Goal: Manage account settings

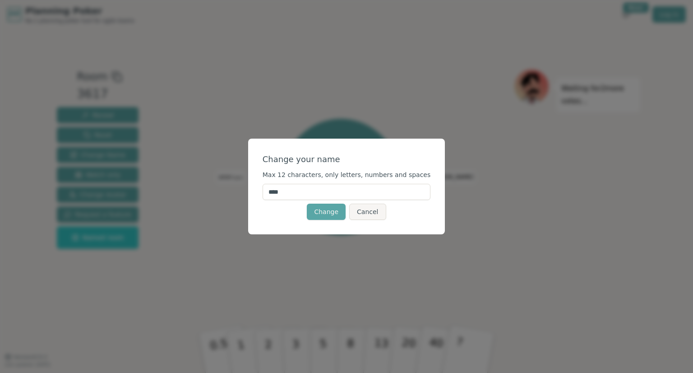
click at [322, 189] on input "****" at bounding box center [346, 192] width 168 height 16
type input "******"
click button "Change" at bounding box center [326, 211] width 39 height 16
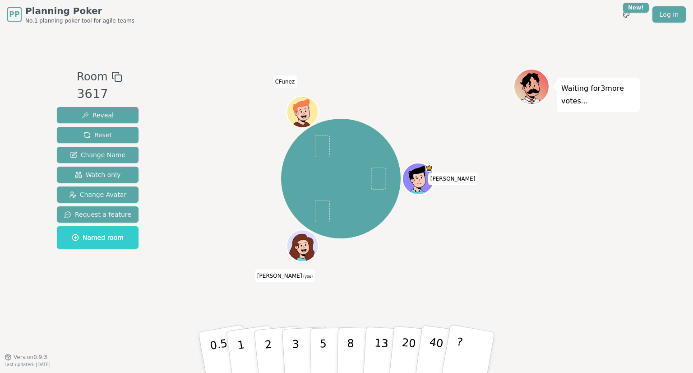
click at [313, 260] on div at bounding box center [303, 255] width 31 height 28
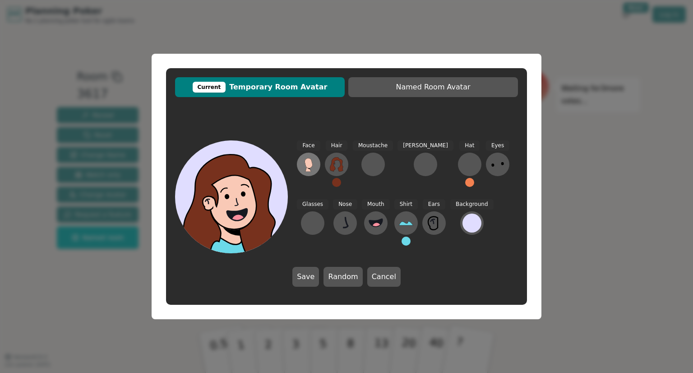
click at [313, 169] on icon at bounding box center [308, 164] width 14 height 14
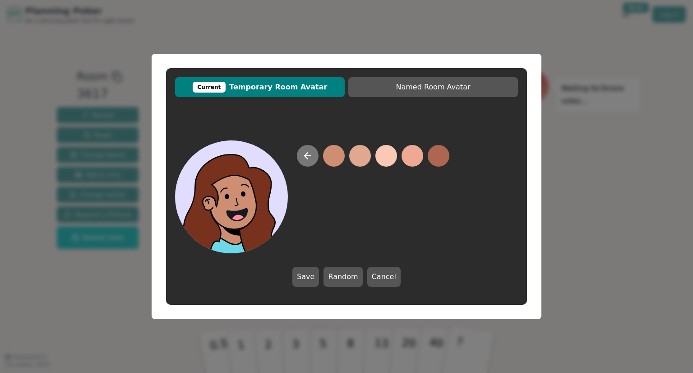
click at [309, 161] on button at bounding box center [308, 156] width 22 height 22
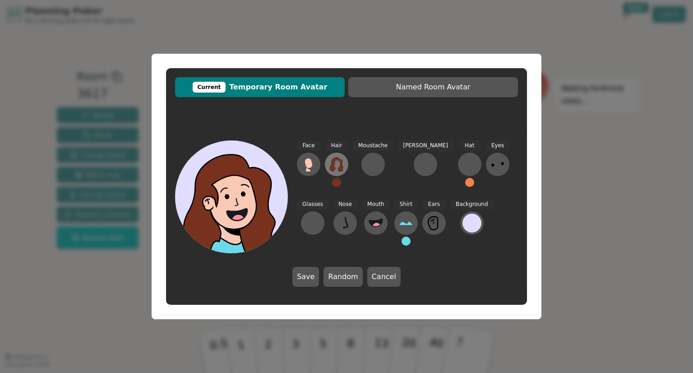
click at [345, 167] on button at bounding box center [336, 163] width 23 height 23
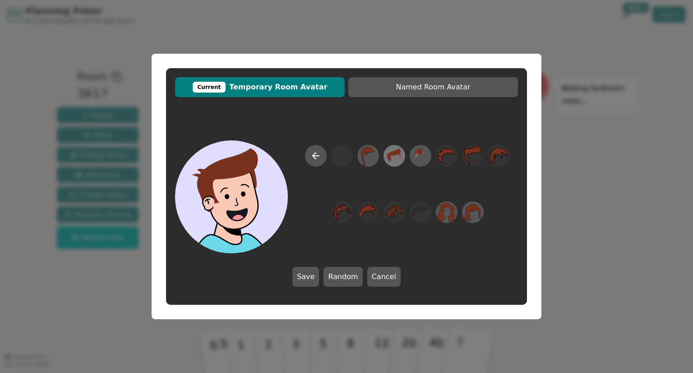
click at [393, 163] on icon at bounding box center [394, 156] width 18 height 20
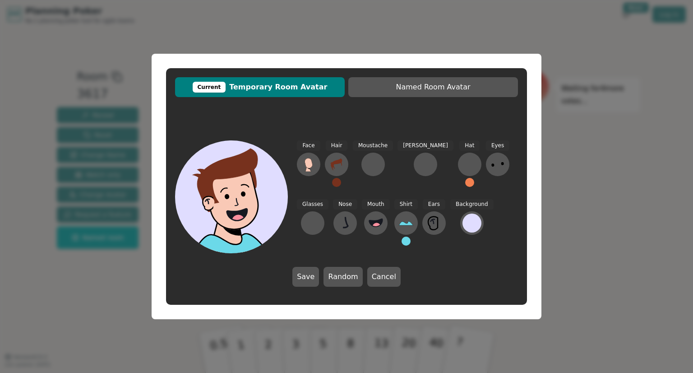
click at [623, 174] on div "Current Temporary Room Avatar Named Room Avatar Face Hair Moustache [PERSON_NAM…" at bounding box center [346, 186] width 693 height 373
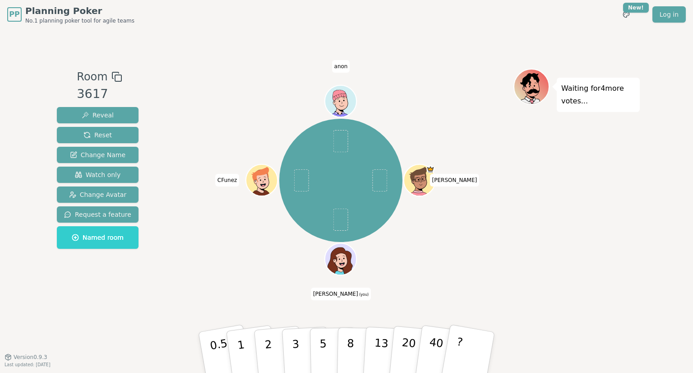
click at [347, 259] on icon at bounding box center [341, 258] width 31 height 3
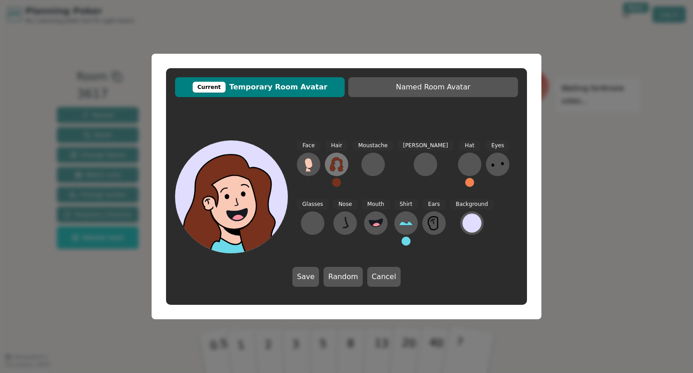
click at [336, 170] on icon at bounding box center [336, 164] width 14 height 14
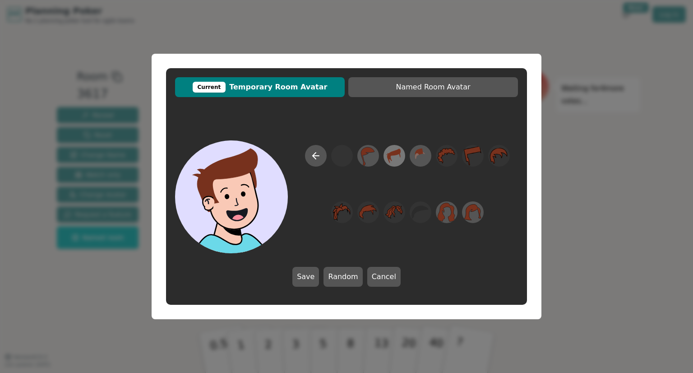
click at [395, 157] on icon at bounding box center [394, 156] width 18 height 20
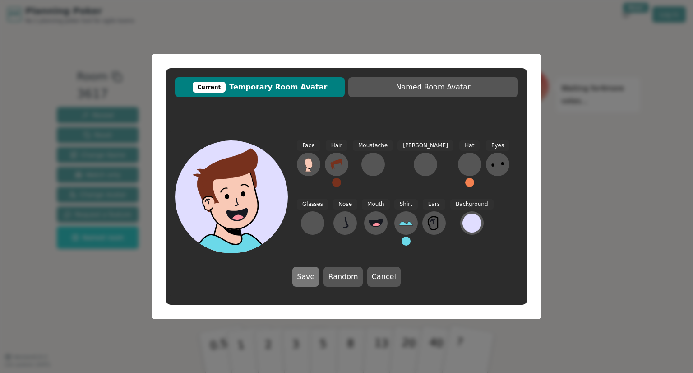
click at [304, 280] on button "Save" at bounding box center [305, 277] width 27 height 20
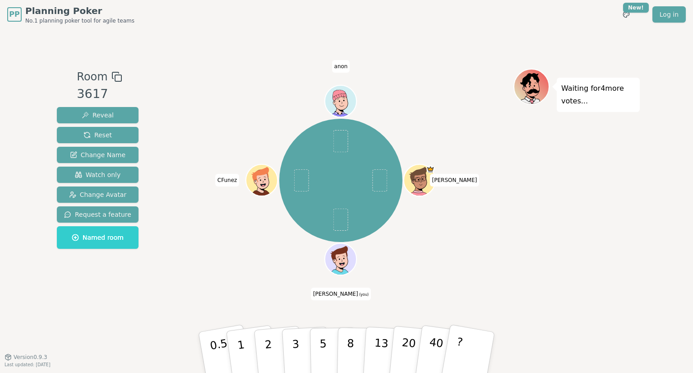
click at [341, 265] on circle at bounding box center [343, 266] width 4 height 4
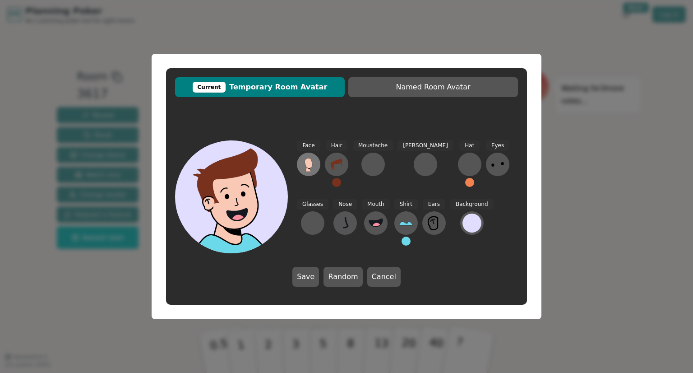
click at [305, 166] on icon at bounding box center [308, 164] width 14 height 14
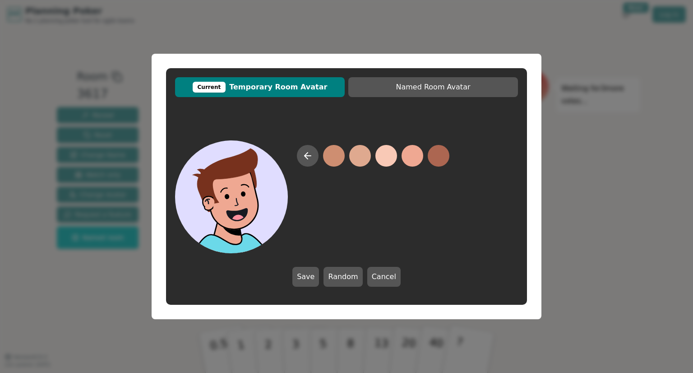
click at [413, 159] on button at bounding box center [412, 156] width 22 height 22
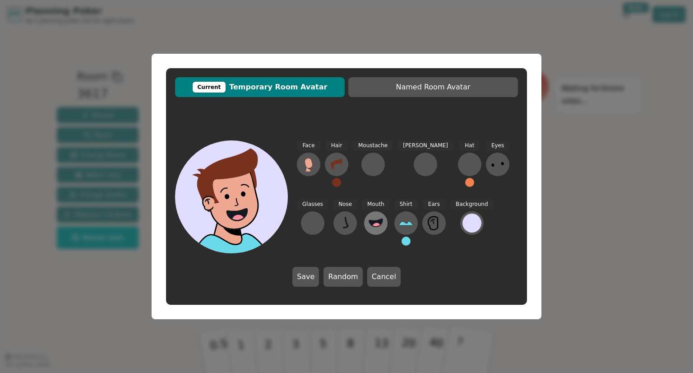
click at [364, 221] on button at bounding box center [375, 222] width 23 height 23
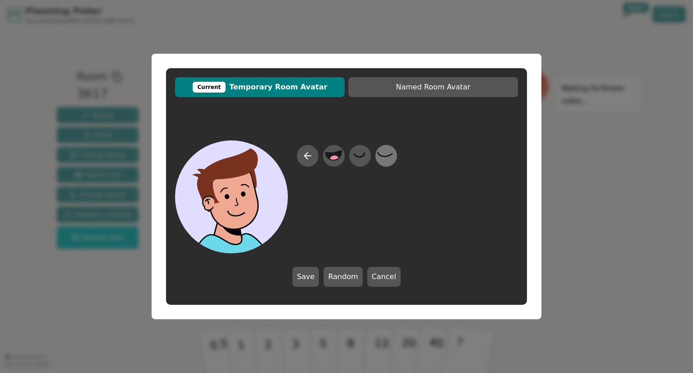
click at [385, 159] on icon at bounding box center [386, 156] width 18 height 20
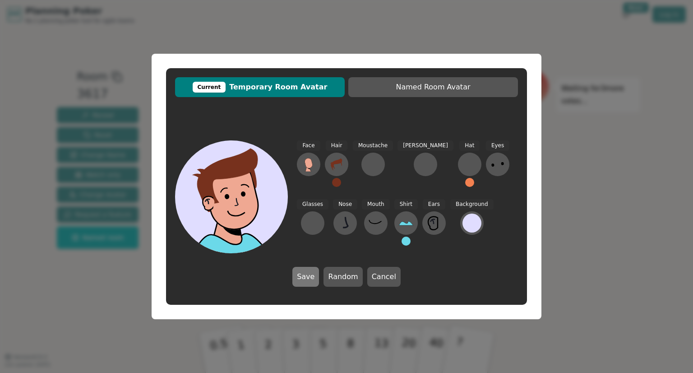
click at [313, 272] on button "Save" at bounding box center [305, 277] width 27 height 20
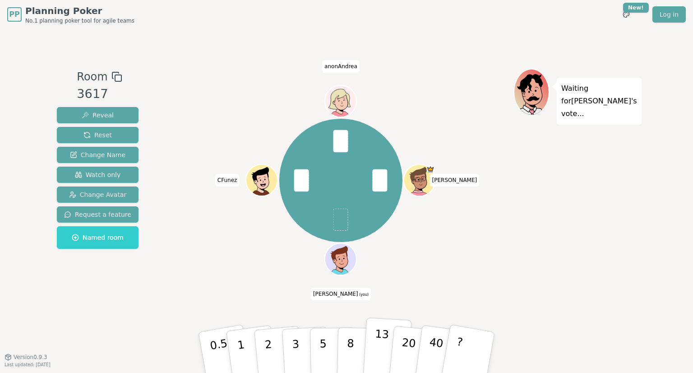
click at [381, 347] on p "13" at bounding box center [381, 352] width 17 height 50
